Goal: Task Accomplishment & Management: Manage account settings

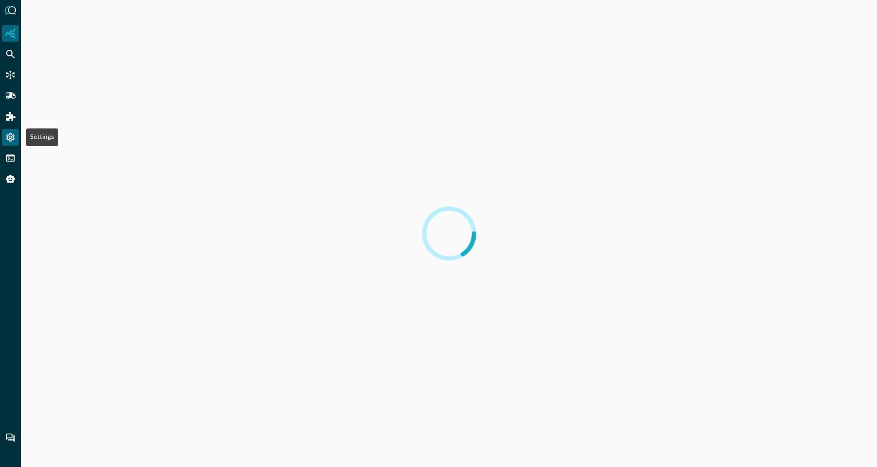
click at [7, 139] on icon "Settings" at bounding box center [10, 137] width 8 height 9
click at [13, 136] on icon "Settings" at bounding box center [10, 137] width 10 height 10
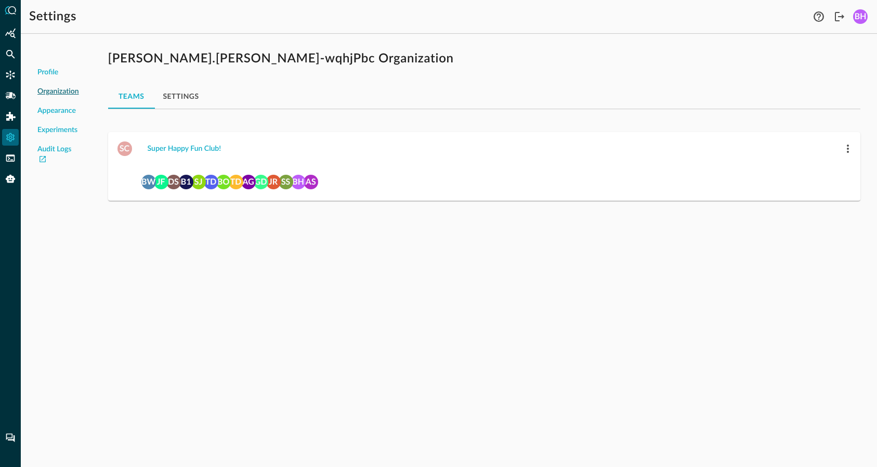
click at [488, 245] on div "Profile Organization Appearance Experiments Audit Logs [PERSON_NAME].[PERSON_NA…" at bounding box center [449, 254] width 856 height 425
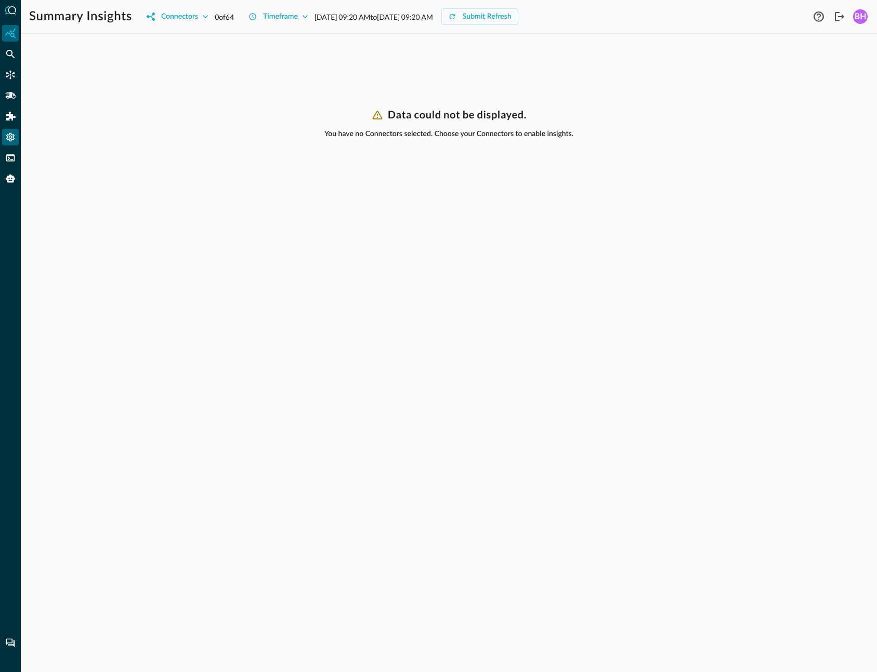
click at [8, 142] on div "Settings" at bounding box center [10, 137] width 17 height 17
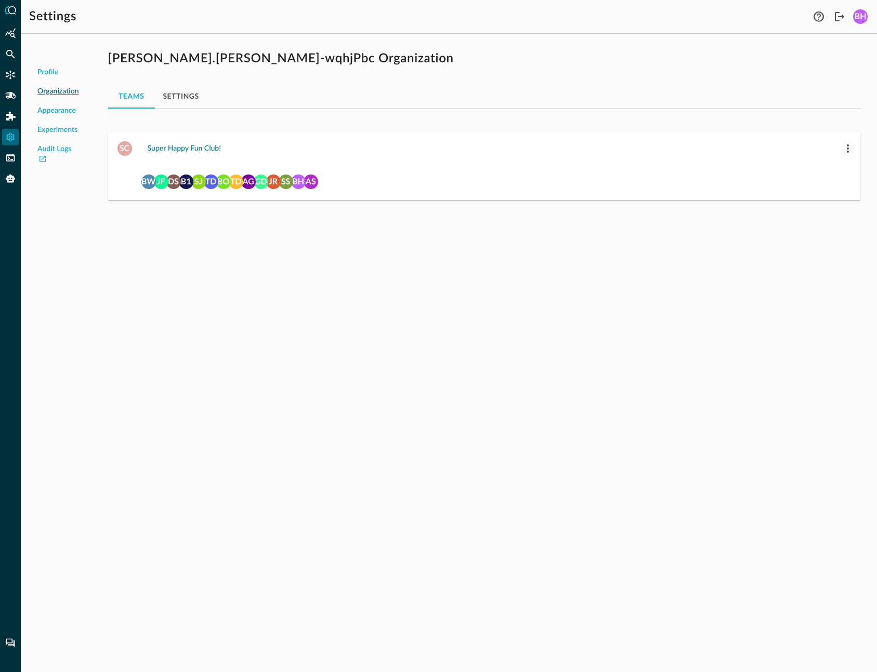
click at [195, 150] on button "Super Happy Fun Club!" at bounding box center [184, 148] width 86 height 17
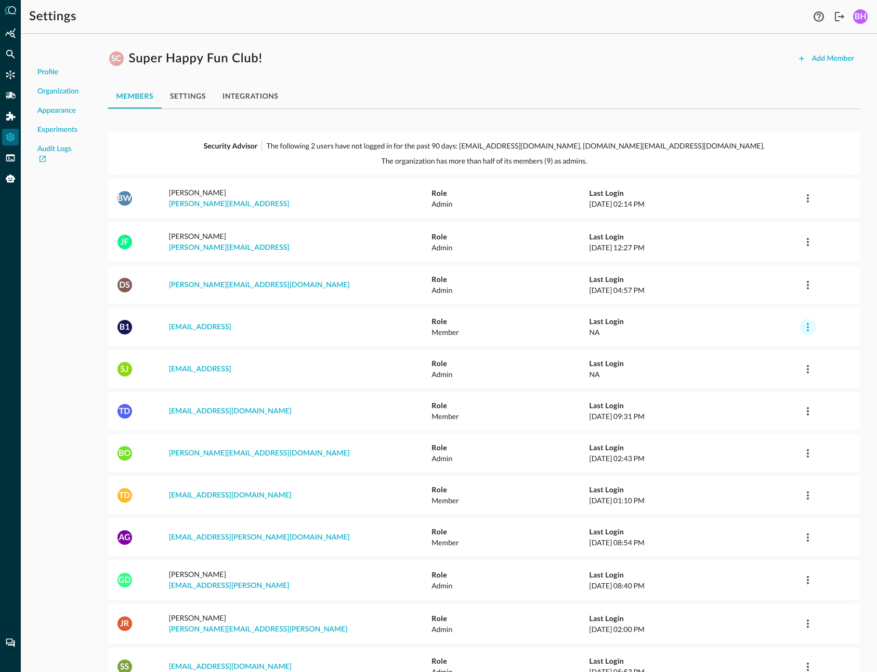
click at [811, 321] on icon "button" at bounding box center [807, 327] width 12 height 12
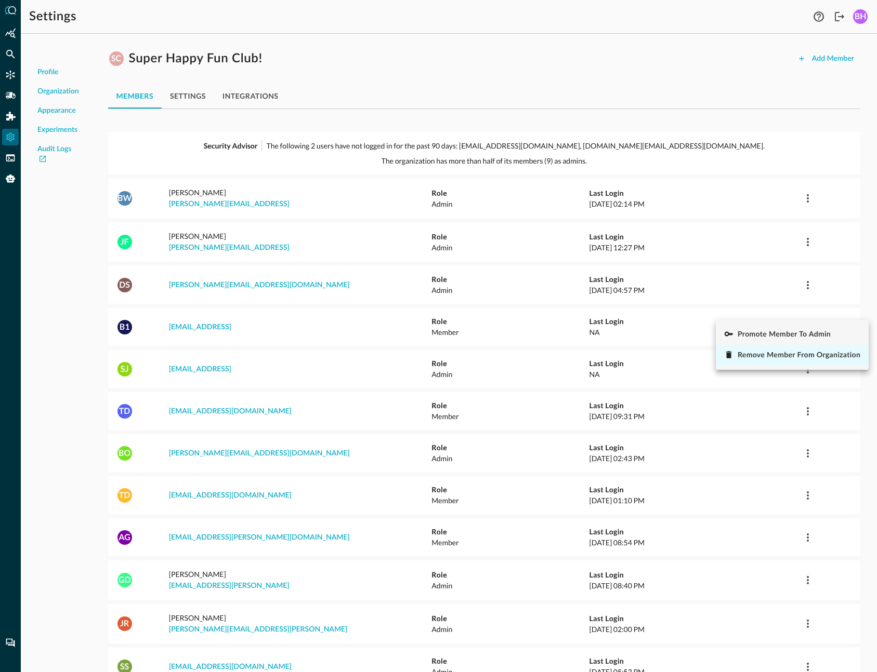
click at [761, 358] on span "Remove Member from Organization" at bounding box center [798, 355] width 123 height 7
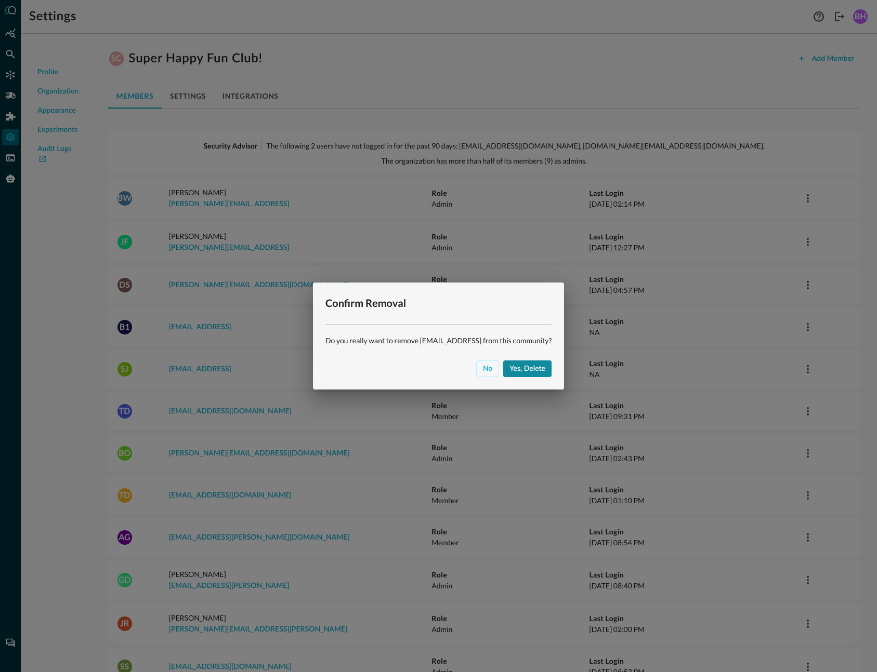
click at [524, 369] on button "Yes, delete" at bounding box center [527, 369] width 48 height 17
